Goal: Task Accomplishment & Management: Complete application form

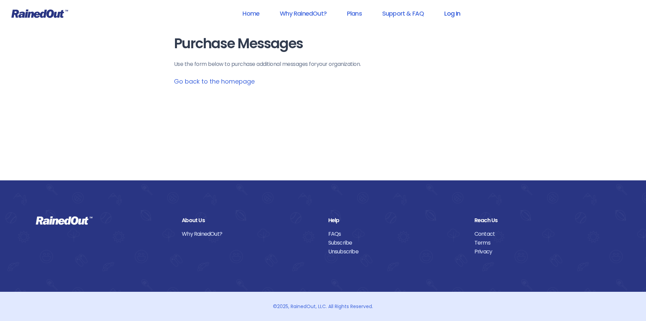
click at [454, 12] on link "Log In" at bounding box center [453, 13] width 34 height 15
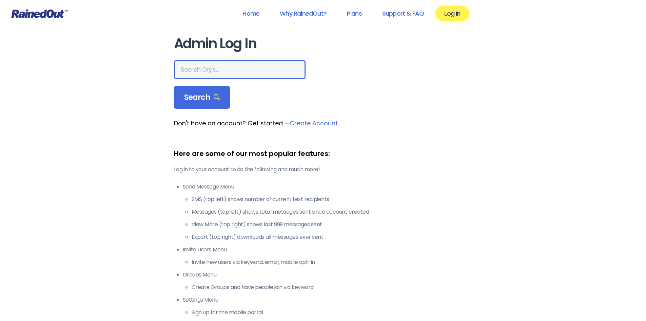
click at [199, 69] on input "text" at bounding box center [240, 69] width 132 height 19
type input "hfah"
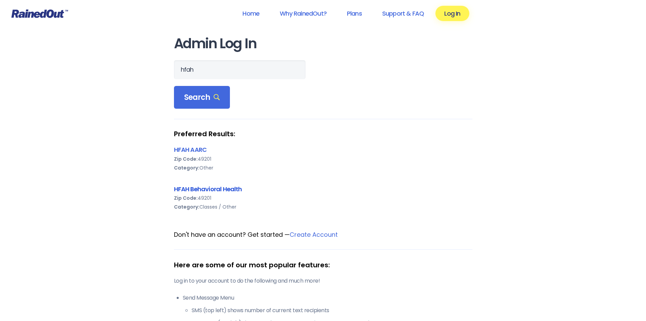
click at [201, 191] on link "HFAH Behavioral Health" at bounding box center [208, 189] width 68 height 8
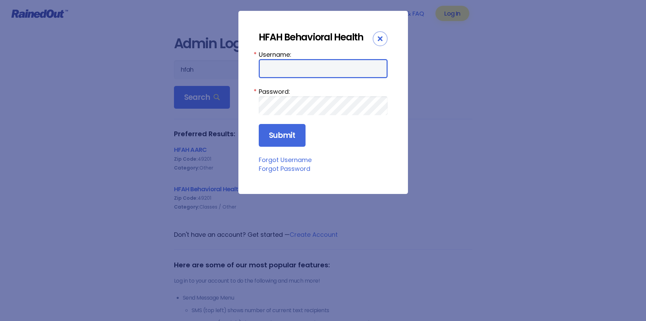
click at [279, 59] on input "Username:" at bounding box center [323, 68] width 129 height 19
type input "ChargeNurse"
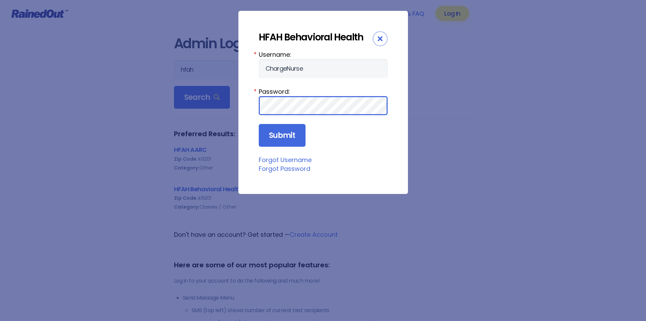
click at [259, 124] on input "Submit" at bounding box center [282, 135] width 47 height 23
